Goal: Task Accomplishment & Management: Complete application form

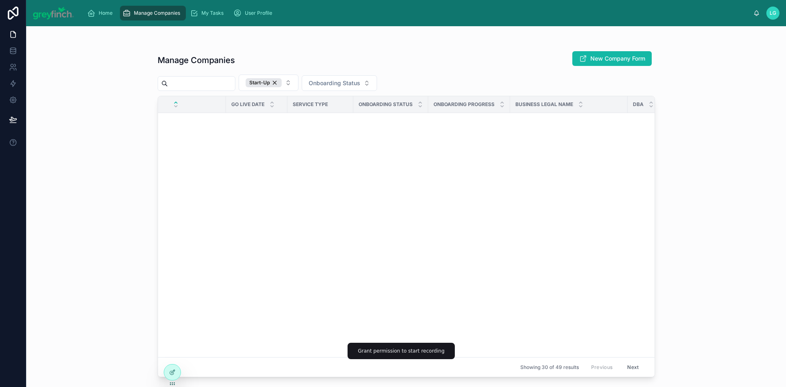
scroll to position [1275, 0]
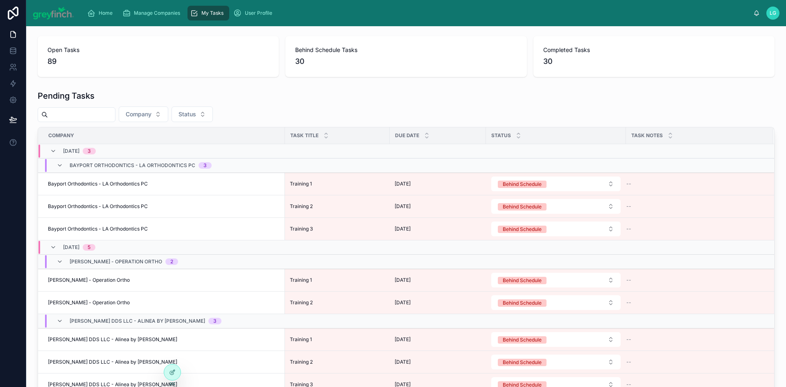
click at [83, 119] on input "text" at bounding box center [81, 114] width 67 height 11
type input "***"
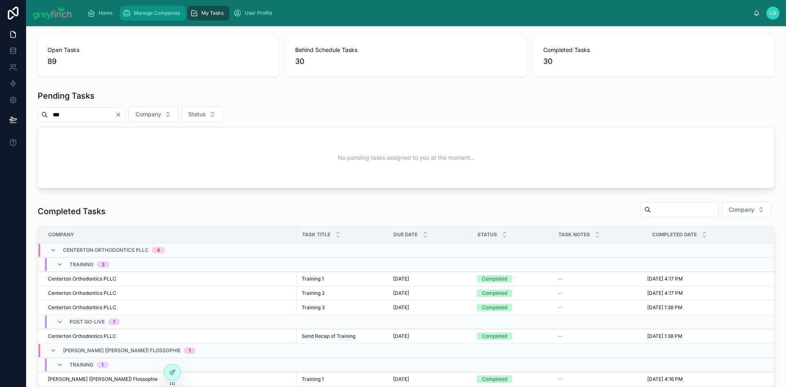
click at [163, 14] on span "Manage Companies" at bounding box center [157, 13] width 46 height 7
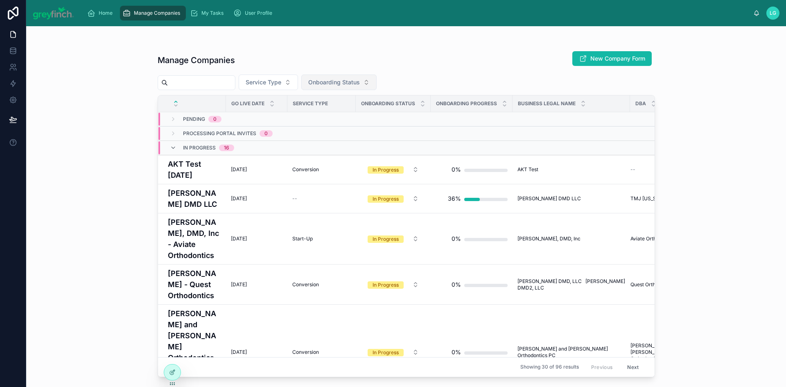
click at [350, 80] on span "Onboarding Status" at bounding box center [334, 82] width 52 height 8
click at [344, 140] on div "In Progress" at bounding box center [360, 141] width 98 height 13
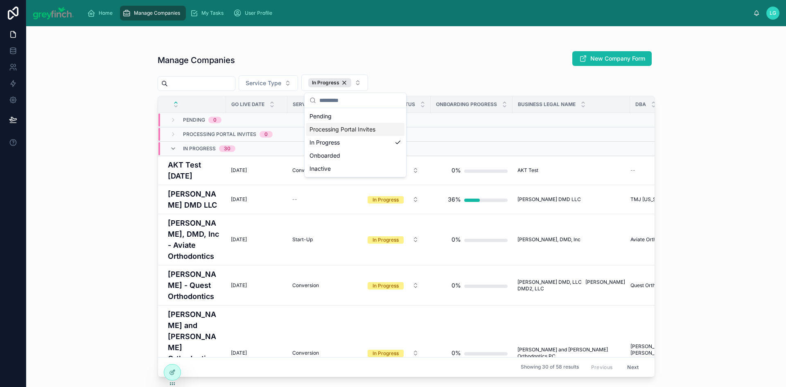
click at [423, 62] on div "Manage Companies New Company Form" at bounding box center [407, 60] width 498 height 19
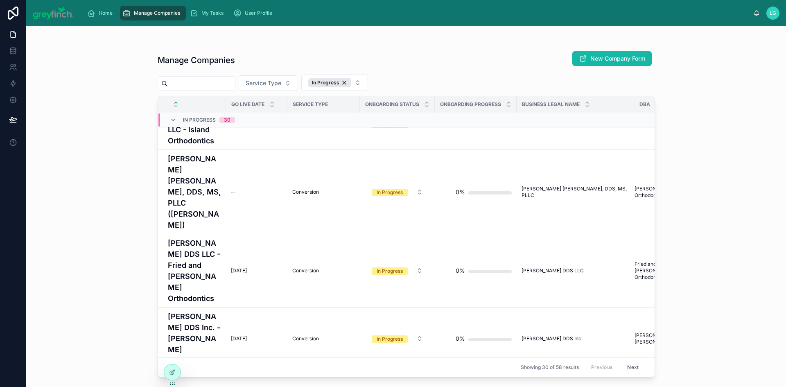
scroll to position [1294, 0]
